Goal: Task Accomplishment & Management: Manage account settings

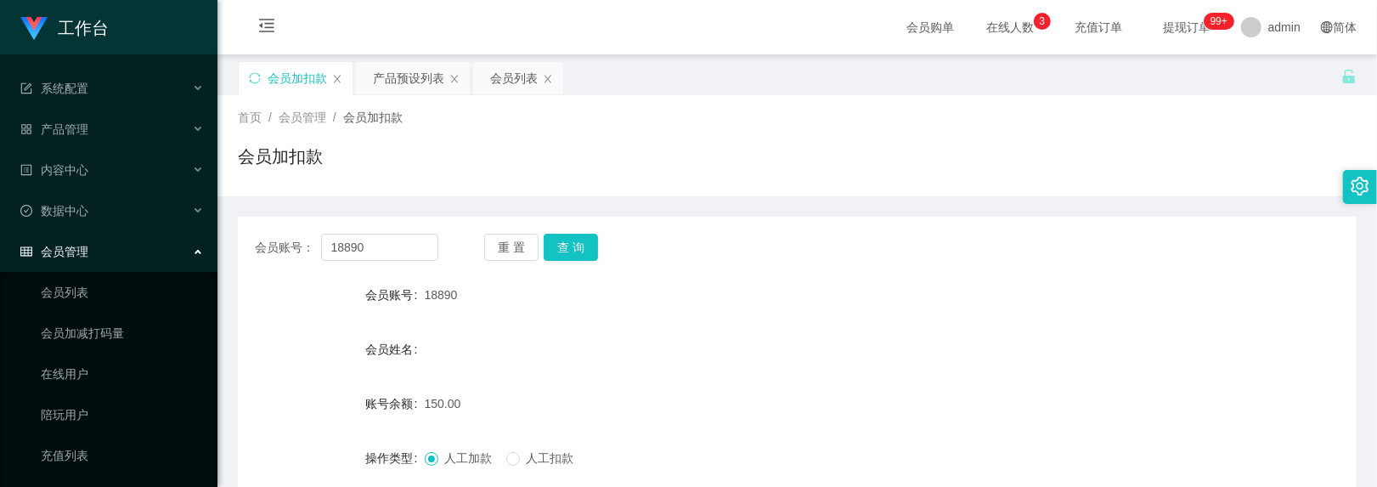
scroll to position [113, 0]
